Goal: Book appointment/travel/reservation

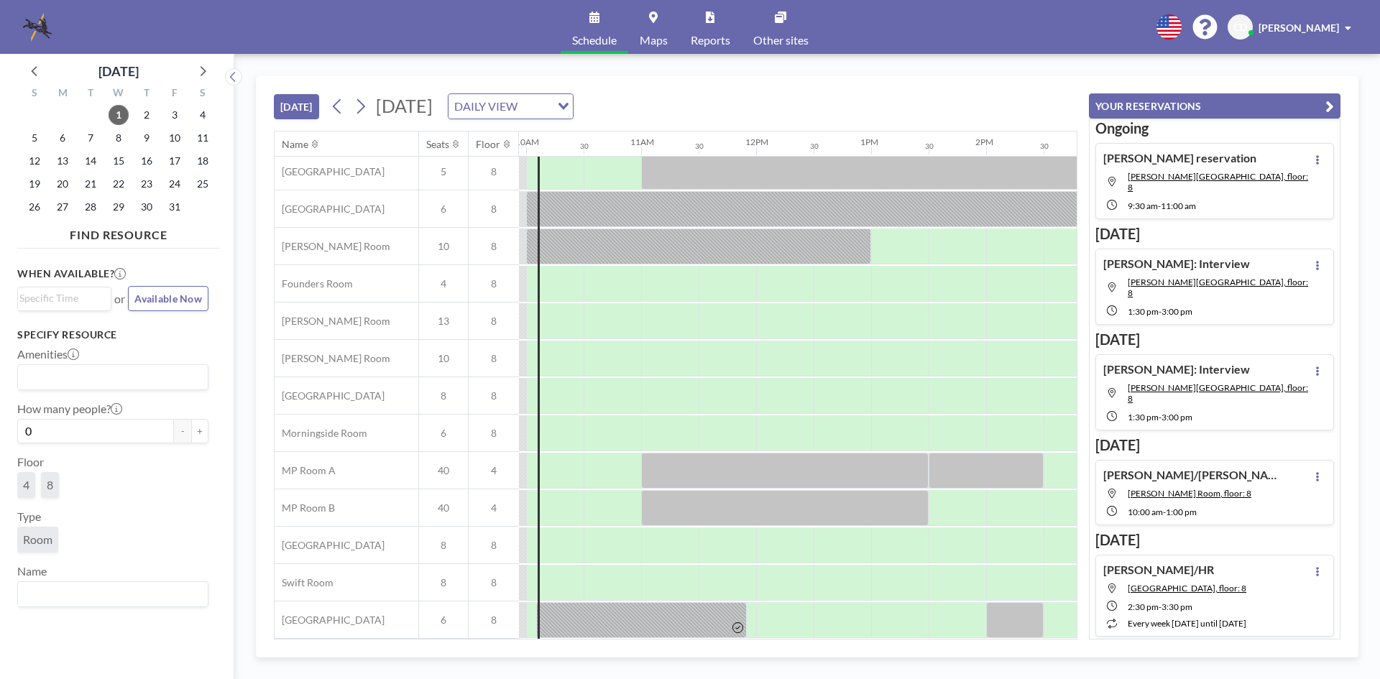
scroll to position [48, 1172]
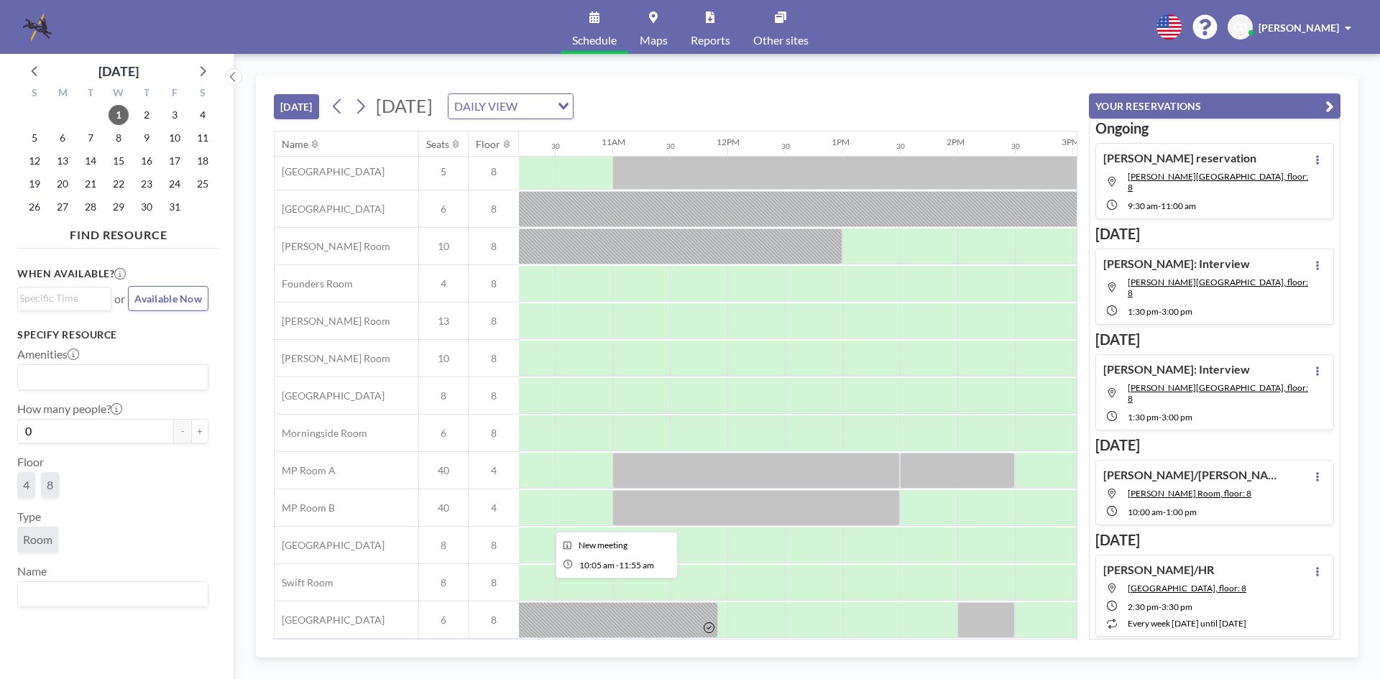
click at [710, 623] on icon at bounding box center [709, 628] width 11 height 11
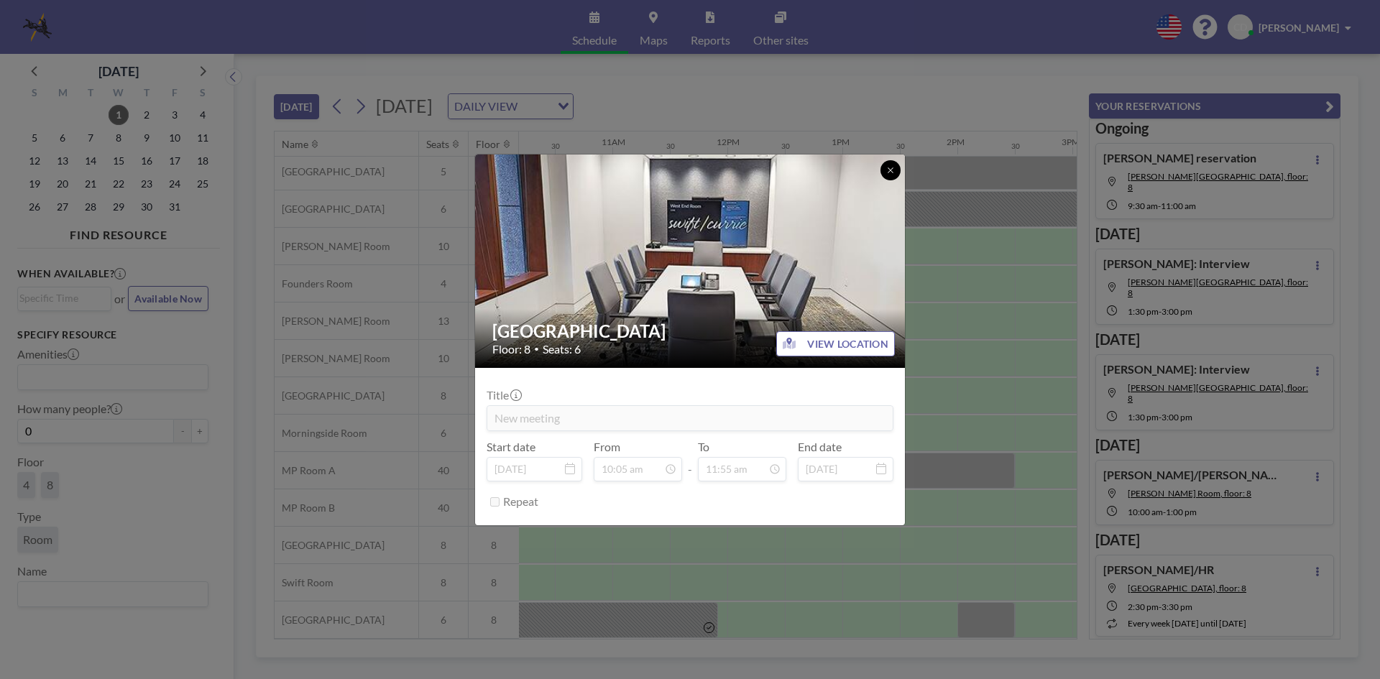
click at [885, 171] on button at bounding box center [891, 170] width 20 height 20
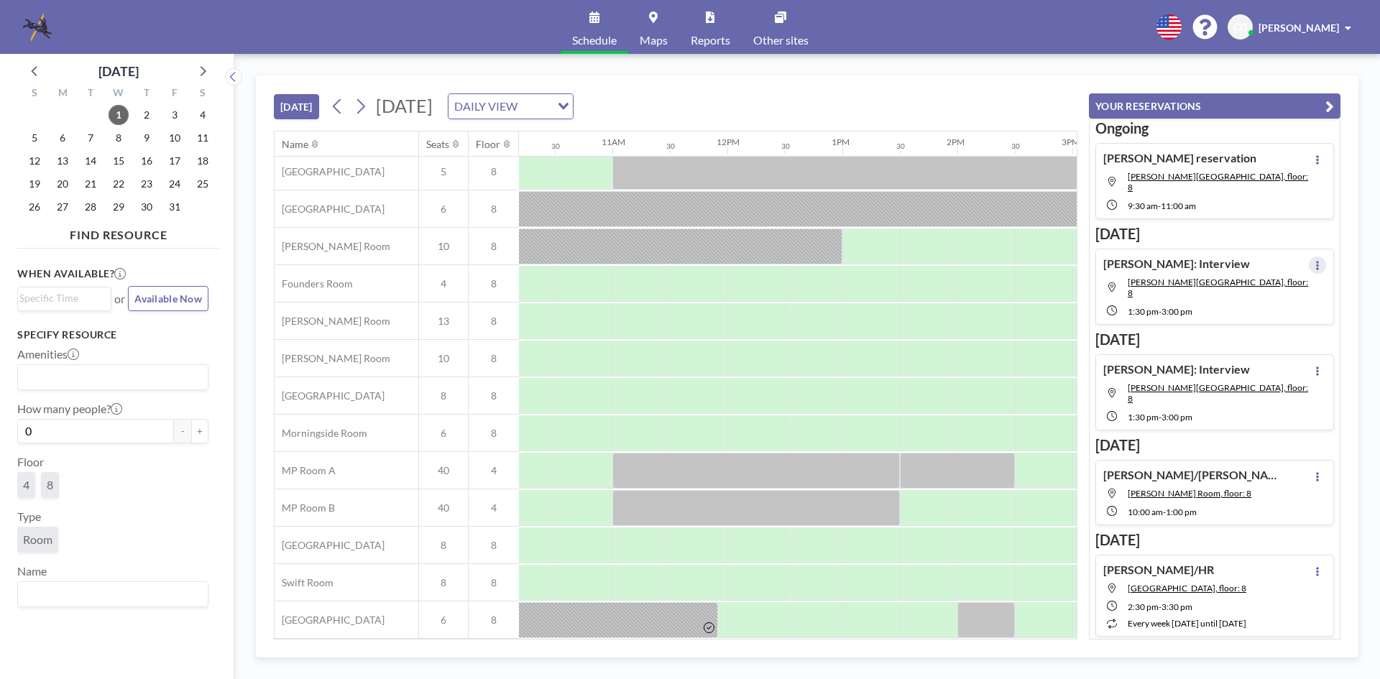
click at [1315, 261] on icon at bounding box center [1318, 265] width 6 height 9
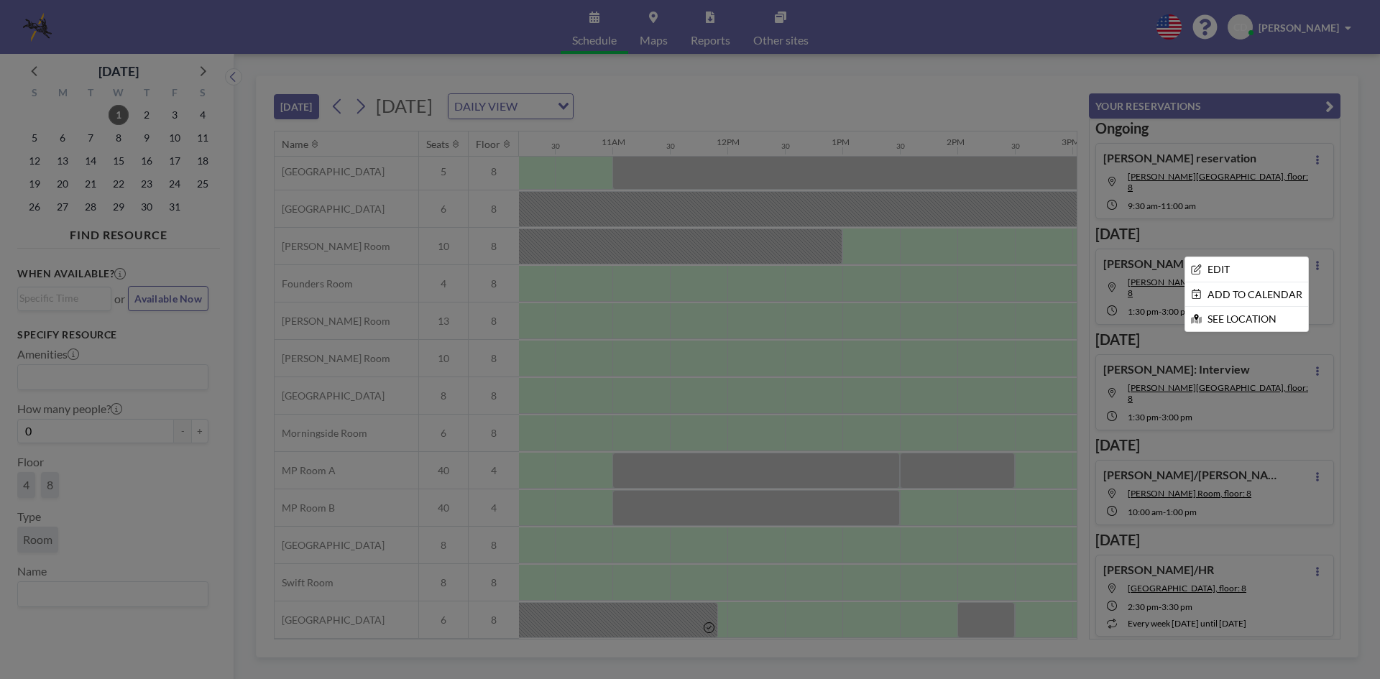
click at [1139, 268] on div at bounding box center [690, 339] width 1380 height 679
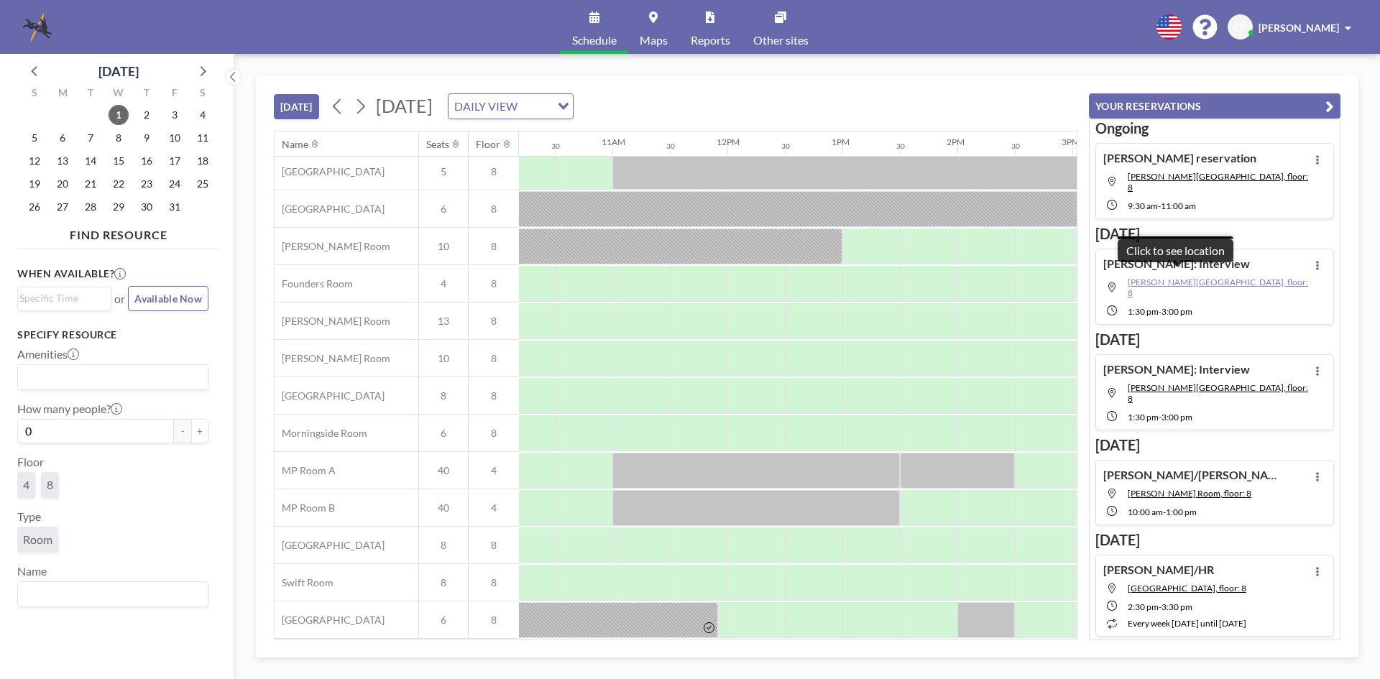
click at [1139, 277] on span "[PERSON_NAME][GEOGRAPHIC_DATA], floor: 8" at bounding box center [1218, 288] width 180 height 22
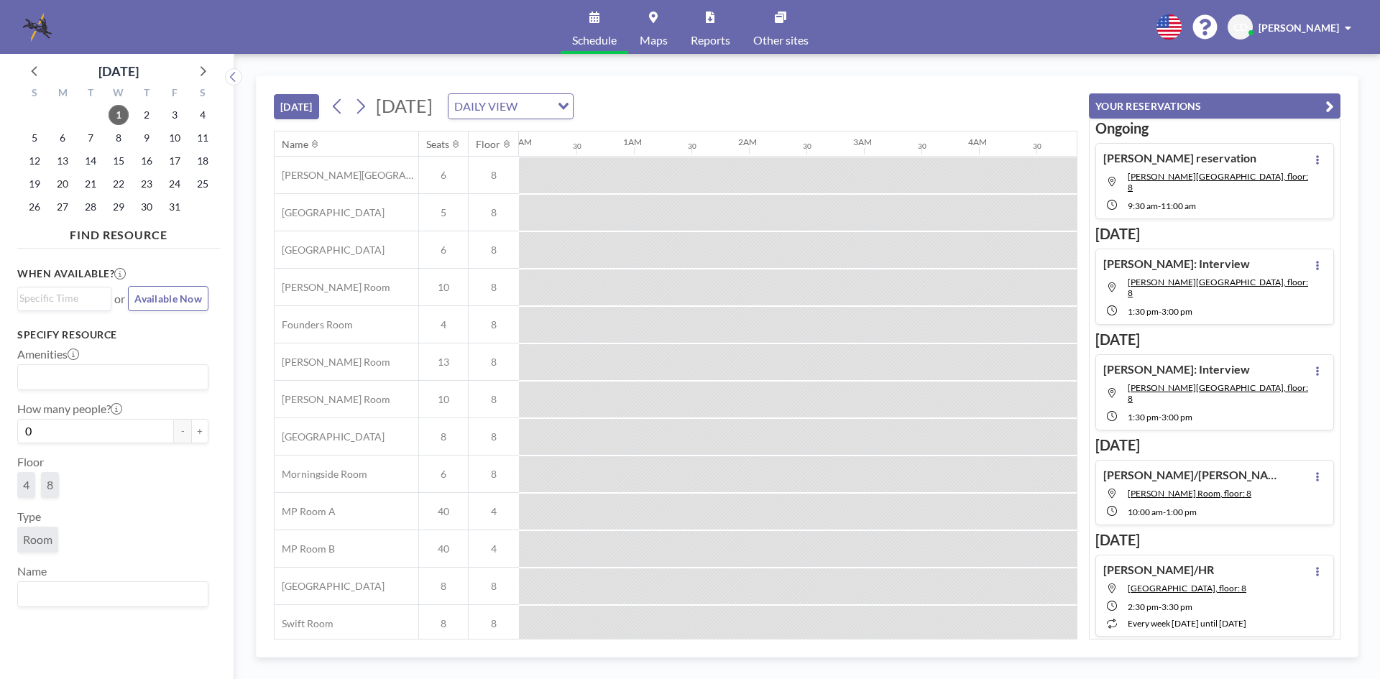
scroll to position [0, 1093]
